Goal: Transaction & Acquisition: Purchase product/service

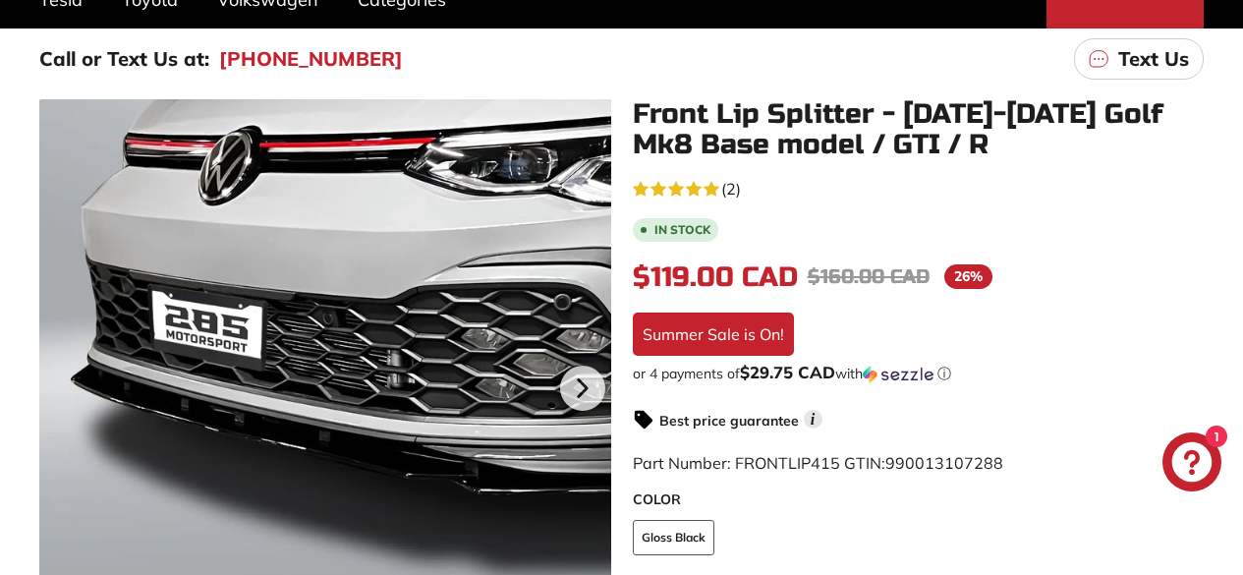
scroll to position [393, 0]
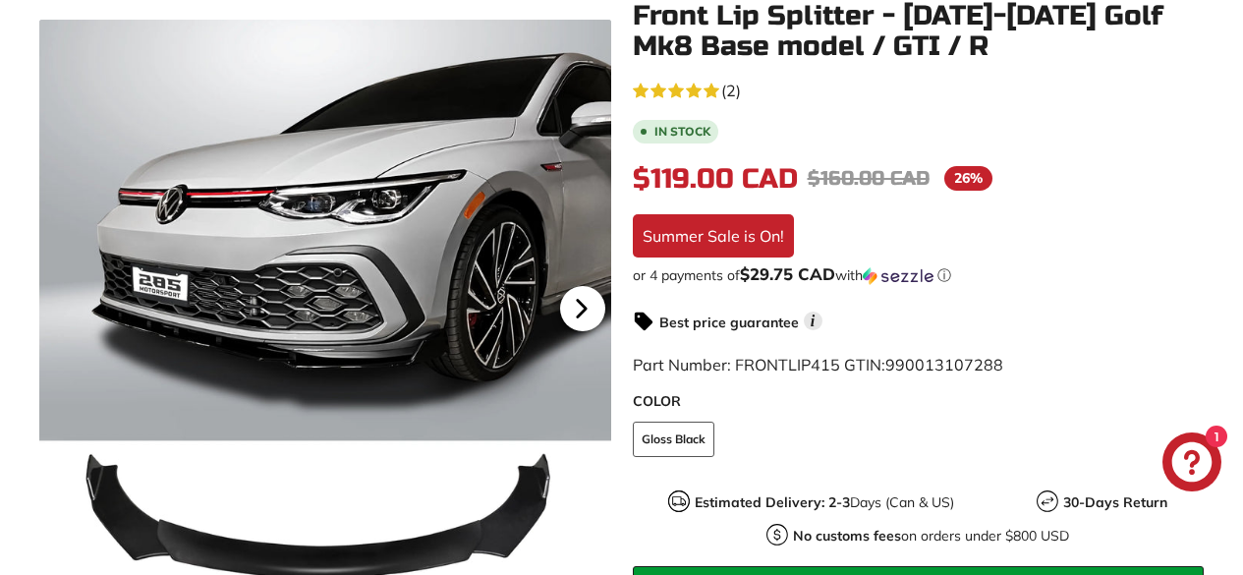
click at [583, 313] on icon at bounding box center [581, 308] width 45 height 45
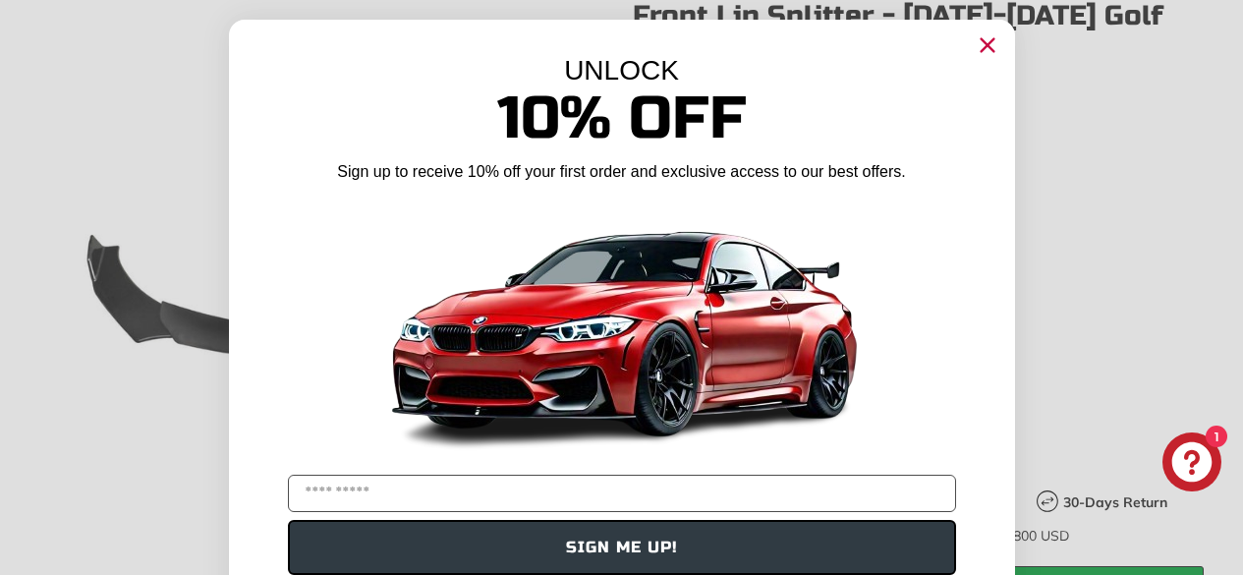
click at [980, 50] on circle "Close dialog" at bounding box center [986, 44] width 29 height 29
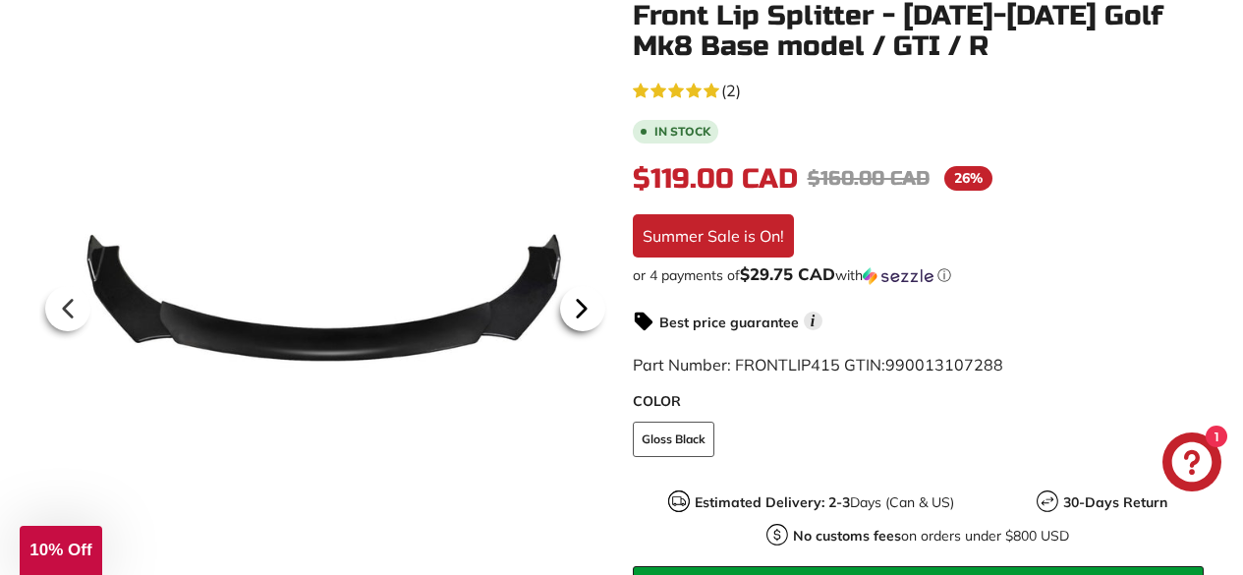
click at [569, 305] on icon at bounding box center [581, 308] width 45 height 45
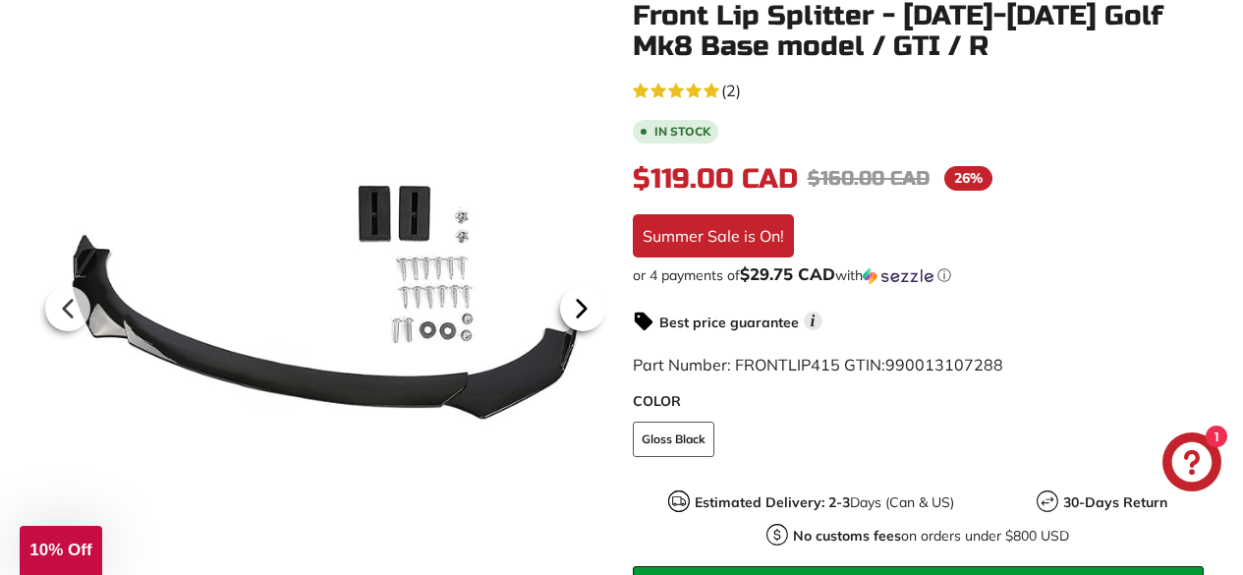
click at [574, 312] on icon at bounding box center [581, 308] width 45 height 45
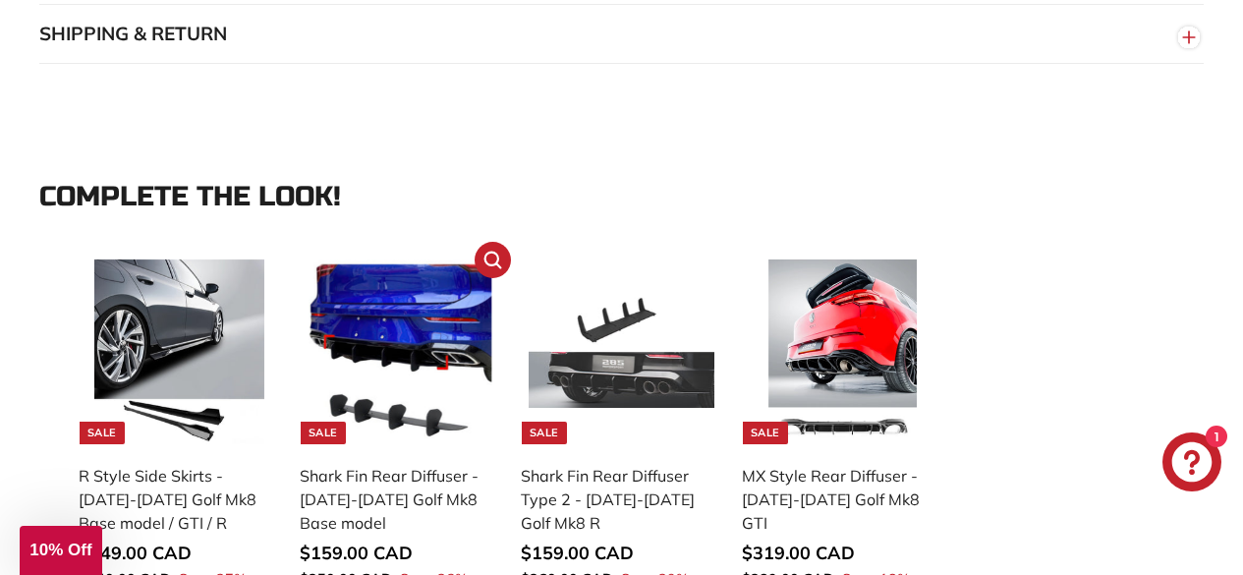
scroll to position [1867, 0]
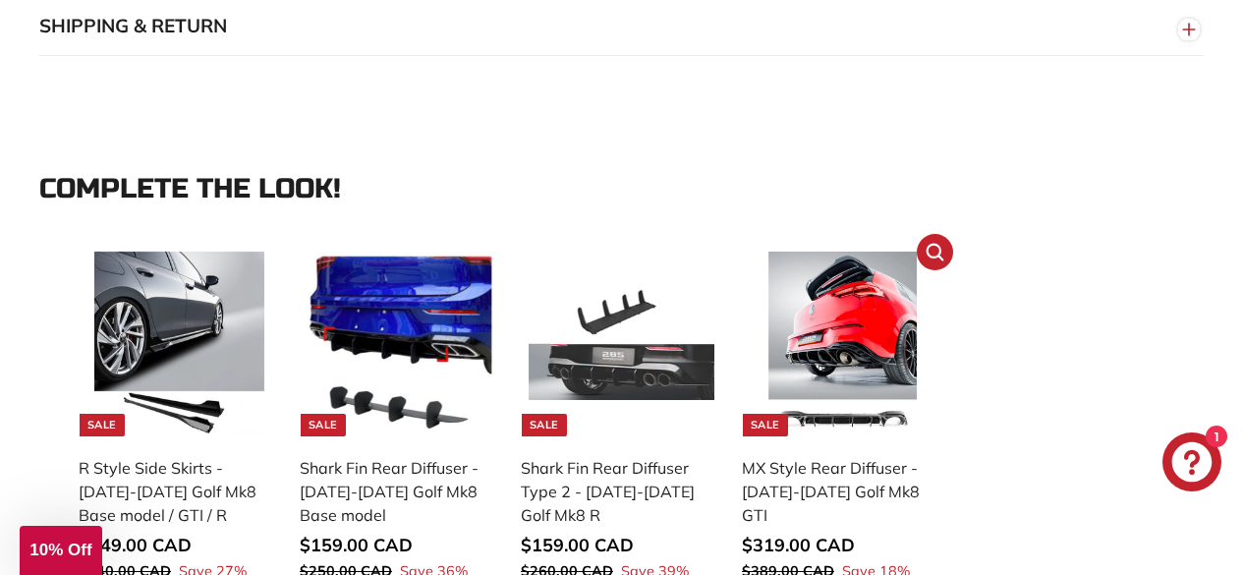
click at [858, 294] on img at bounding box center [843, 345] width 186 height 186
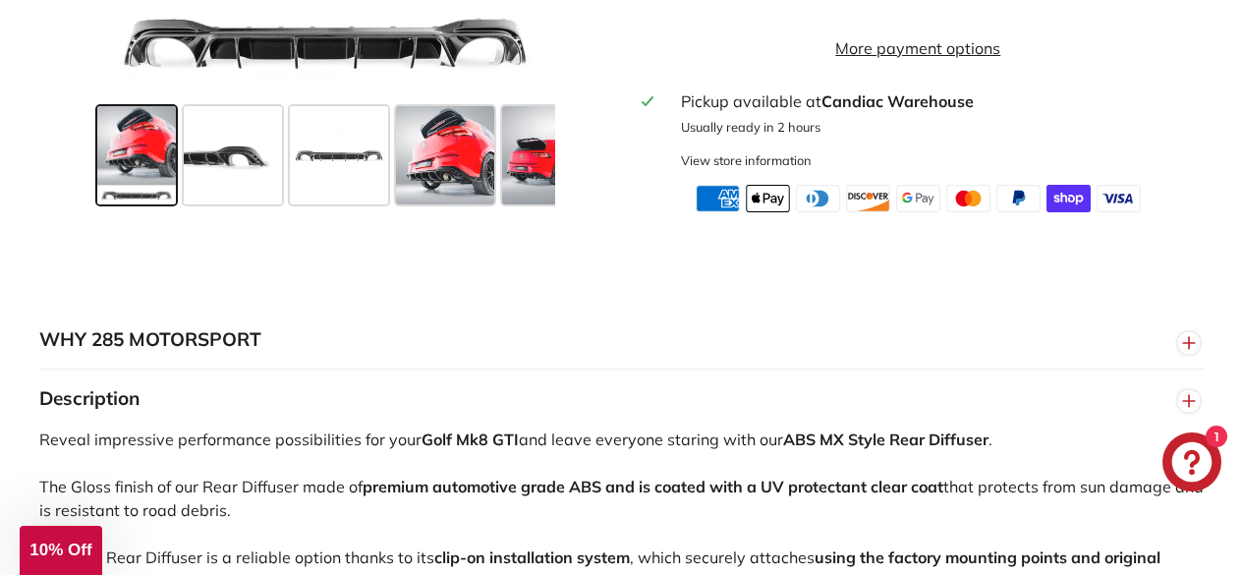
scroll to position [983, 0]
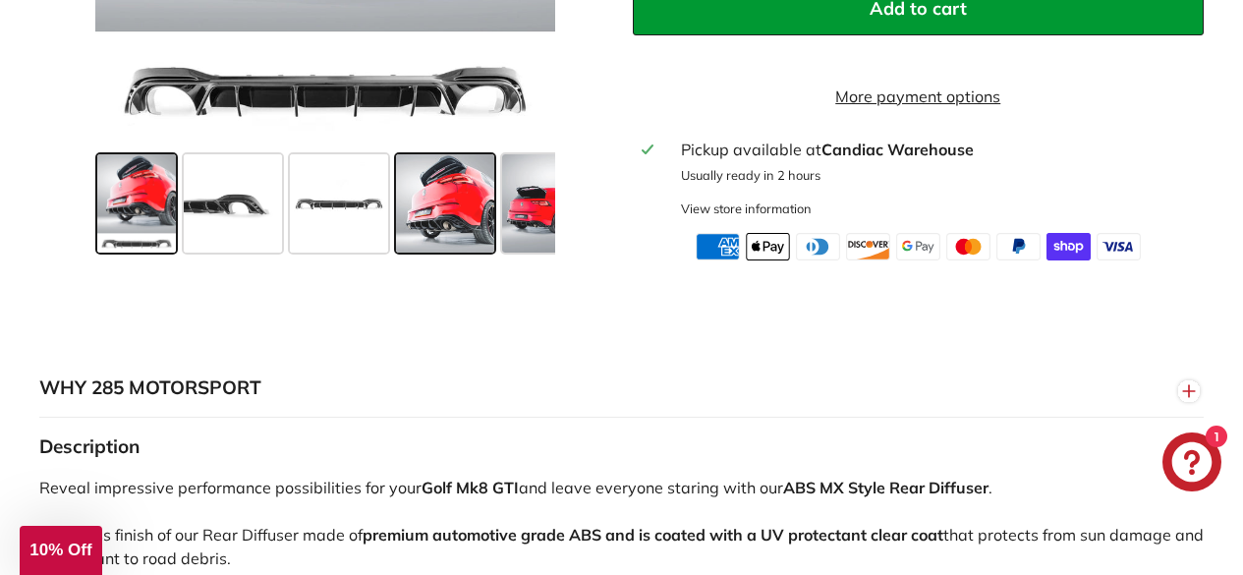
click at [438, 224] on span at bounding box center [445, 203] width 98 height 98
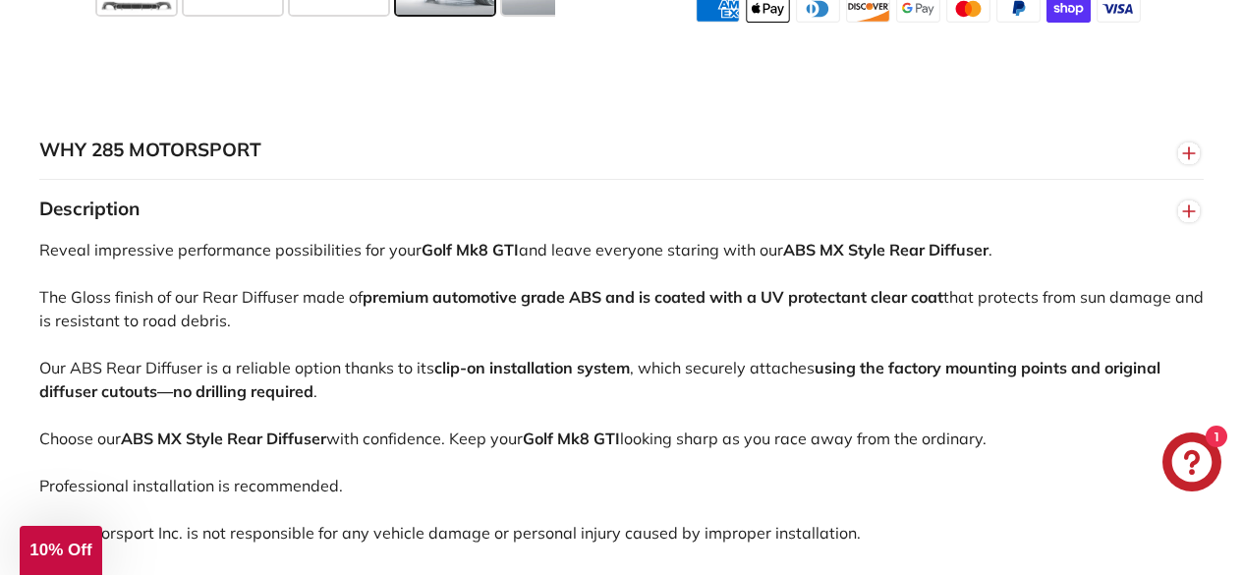
scroll to position [1179, 0]
